Goal: Task Accomplishment & Management: Manage account settings

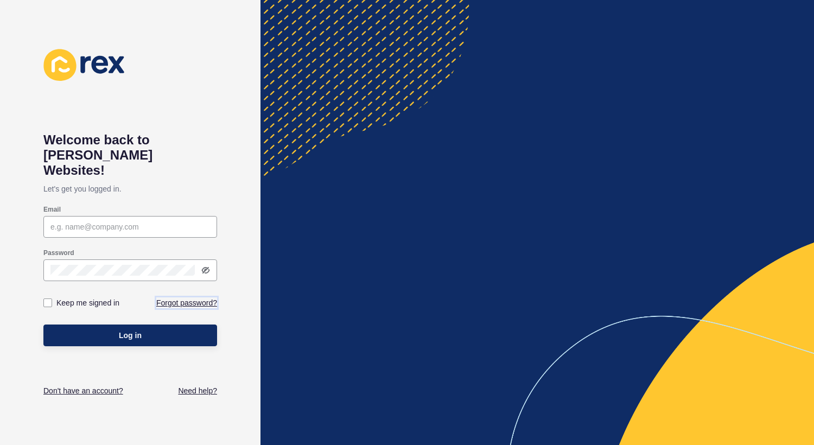
click at [178, 297] on link "Forgot password?" at bounding box center [186, 302] width 61 height 11
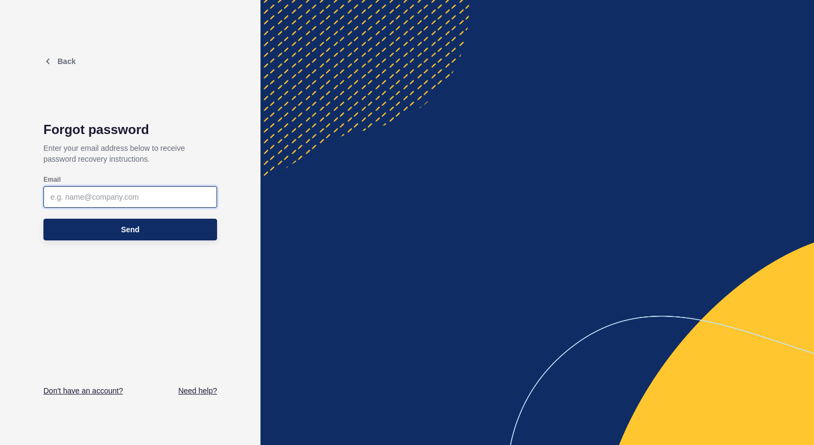
click at [112, 193] on input "Email" at bounding box center [130, 197] width 160 height 11
paste input "[URL][DOMAIN_NAME]"
type input "[URL][DOMAIN_NAME]"
paste input "[PERSON_NAME][EMAIL_ADDRESS][DOMAIN_NAME]"
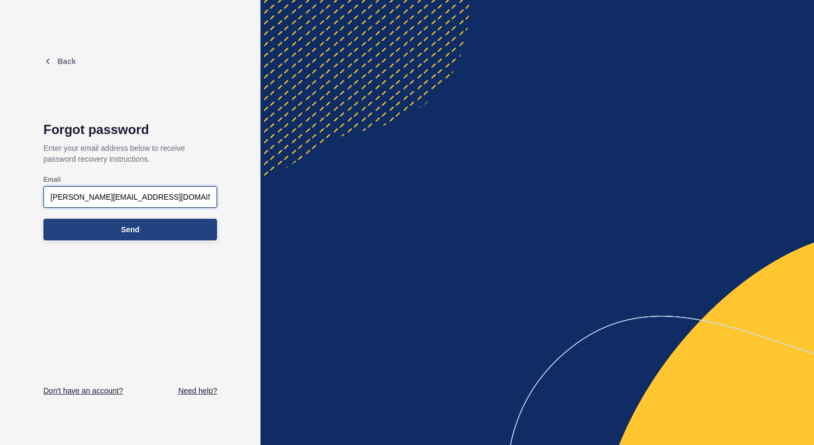
type input "[PERSON_NAME][EMAIL_ADDRESS][DOMAIN_NAME]"
click at [126, 228] on span "Send" at bounding box center [130, 229] width 18 height 11
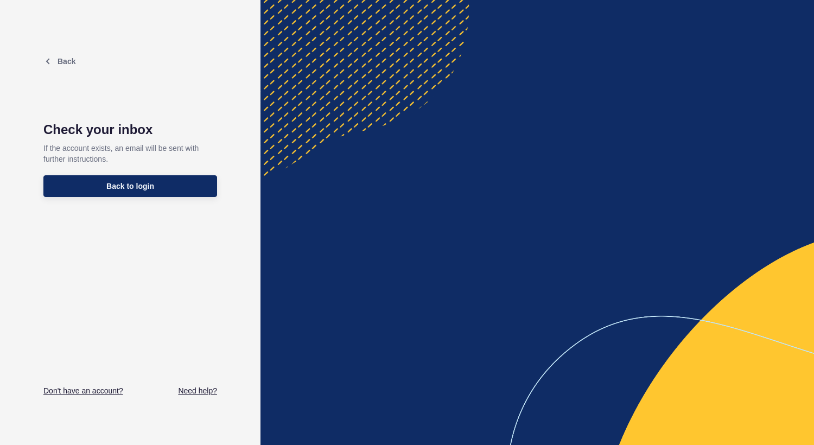
click at [209, 241] on div "Back Check your inbox If the account exists, an email will be sent with further…" at bounding box center [130, 222] width 174 height 347
